Goal: Task Accomplishment & Management: Manage account settings

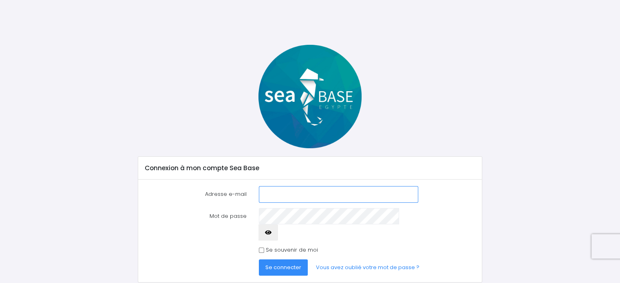
click at [259, 260] on button "Se connecter" at bounding box center [283, 268] width 49 height 16
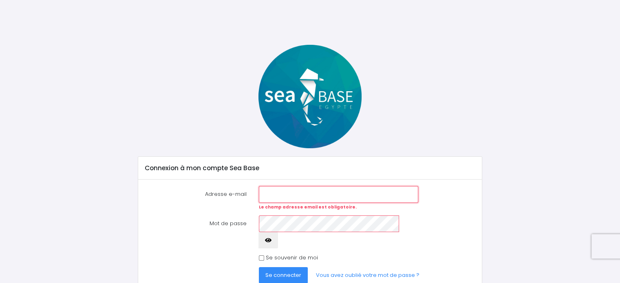
click at [259, 268] on button "Se connecter" at bounding box center [283, 276] width 49 height 16
type input "[EMAIL_ADDRESS][DOMAIN_NAME]"
click at [283, 272] on span "Se connecter" at bounding box center [283, 276] width 36 height 8
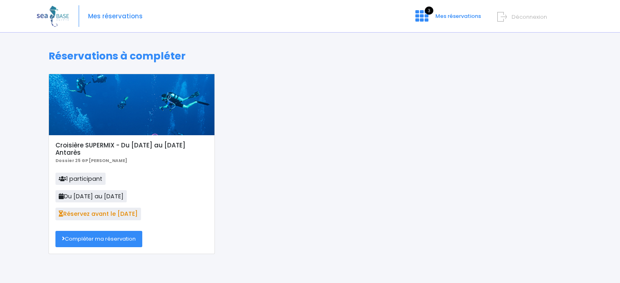
click at [113, 238] on link "Compléter ma réservation" at bounding box center [98, 239] width 87 height 16
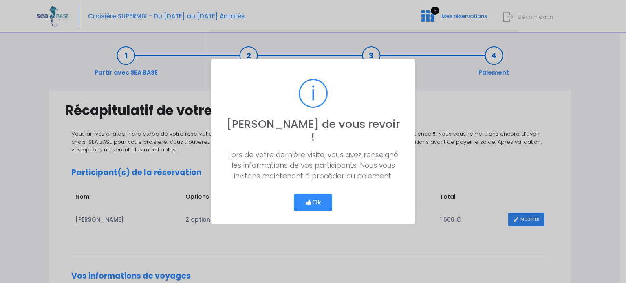
click at [314, 198] on button "Ok" at bounding box center [313, 202] width 38 height 17
